Goal: Task Accomplishment & Management: Use online tool/utility

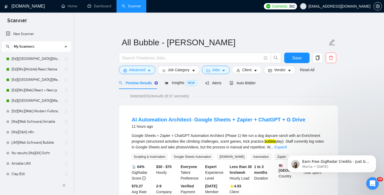
scroll to position [77, 0]
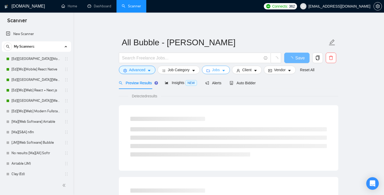
click at [215, 71] on span "Jobs" at bounding box center [216, 70] width 8 height 6
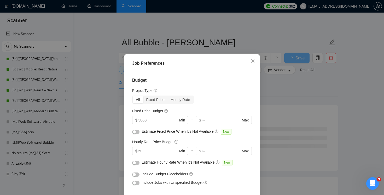
click at [109, 89] on div "Job Preferences Budget Project Type All Fixed Price Hourly Rate Fixed Price Bud…" at bounding box center [192, 97] width 384 height 195
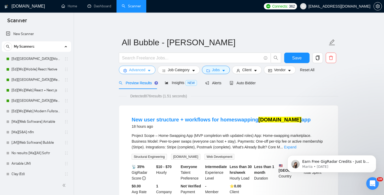
click at [143, 69] on span "Advanced" at bounding box center [137, 70] width 16 height 6
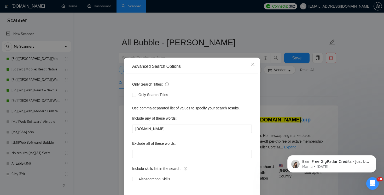
click at [113, 77] on div "Advanced Search Options Only Search Titles: Only Search Titles Use comma-separa…" at bounding box center [192, 97] width 384 height 195
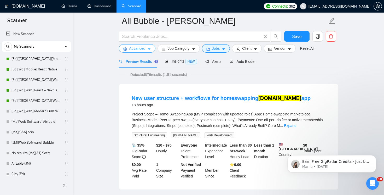
scroll to position [22, 0]
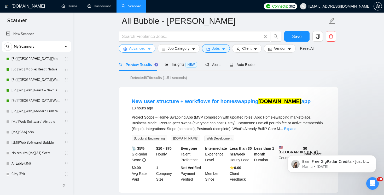
click at [144, 50] on span "Advanced" at bounding box center [137, 48] width 16 height 6
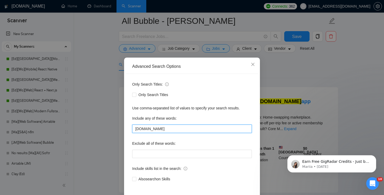
click at [167, 126] on input "bubble.io" at bounding box center [192, 128] width 120 height 8
type input "[DOMAIN_NAME], bubble"
click at [132, 114] on div "Only Search Titles: Only Search Titles Use comma-separated list of values to sp…" at bounding box center [192, 135] width 132 height 122
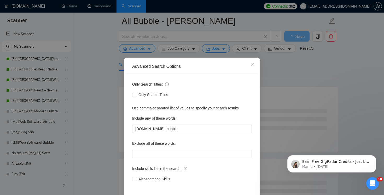
scroll to position [23, 0]
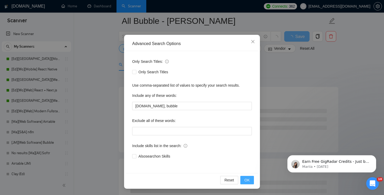
click at [251, 179] on button "OK" at bounding box center [247, 180] width 14 height 8
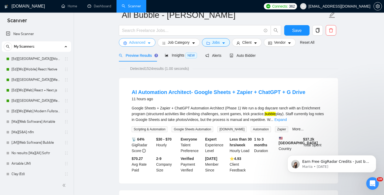
scroll to position [0, 0]
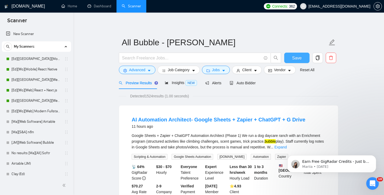
click at [298, 56] on span "Save" at bounding box center [296, 58] width 9 height 7
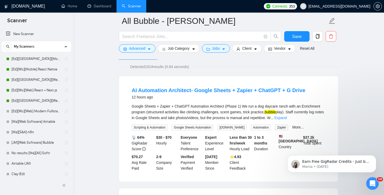
scroll to position [33, 0]
